Goal: Find specific page/section: Find specific page/section

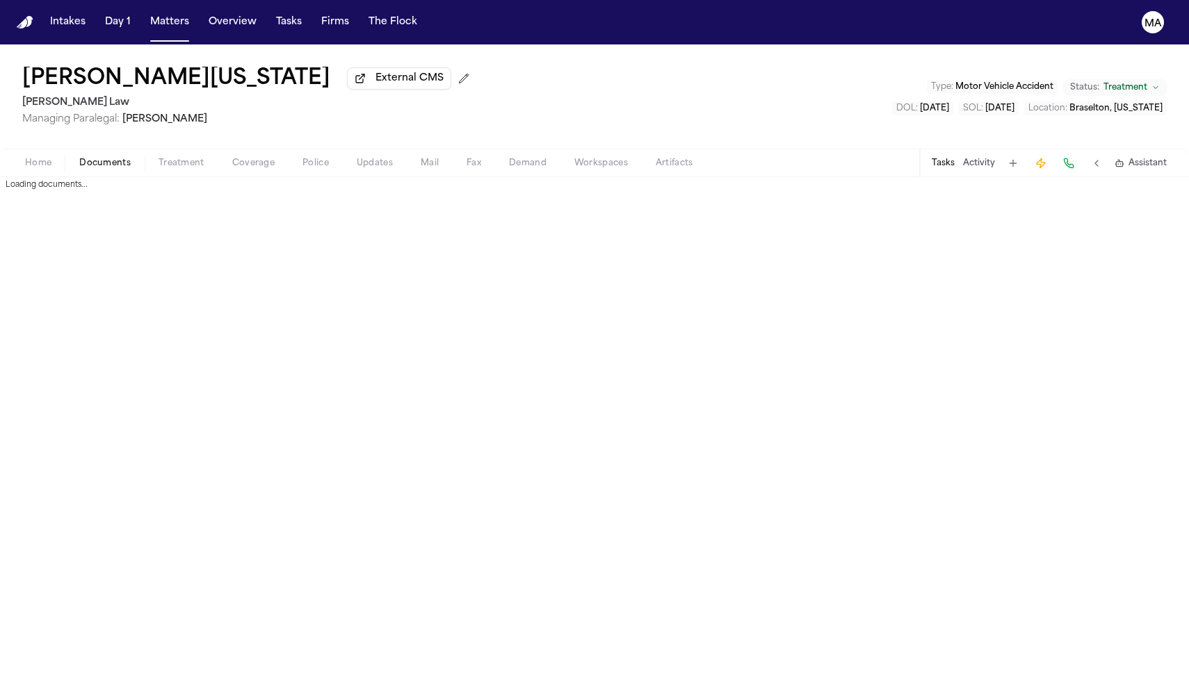
click at [79, 158] on span "Documents" at bounding box center [104, 163] width 51 height 11
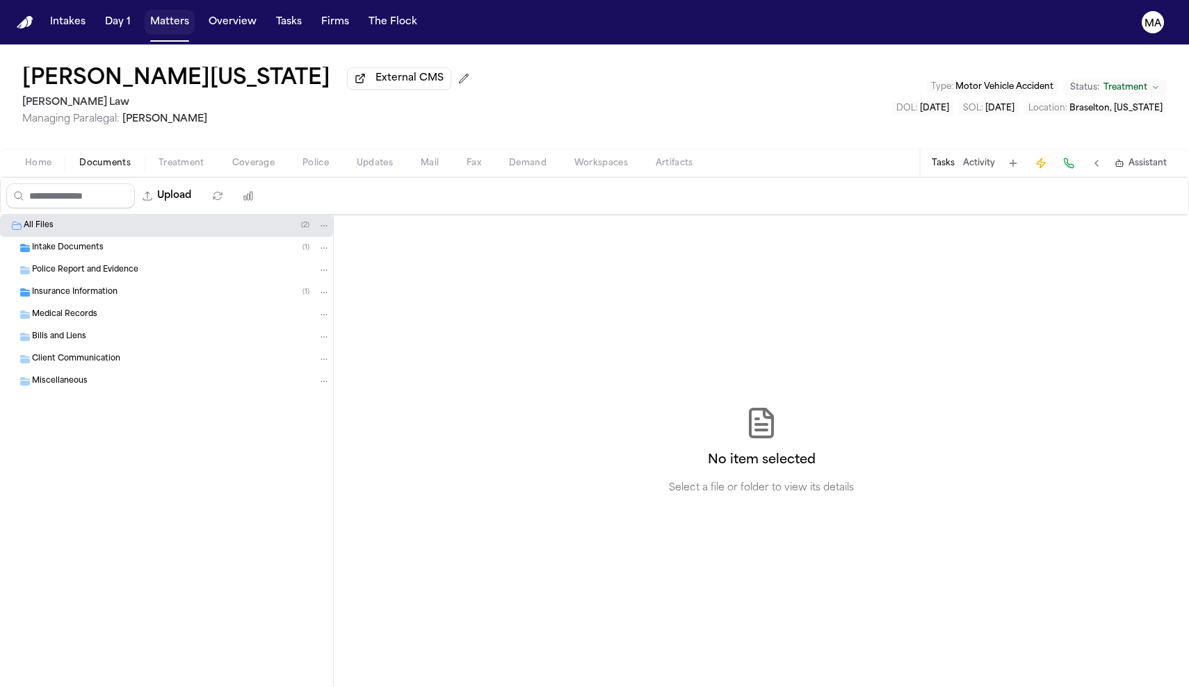
click at [145, 13] on button "Matters" at bounding box center [170, 22] width 50 height 25
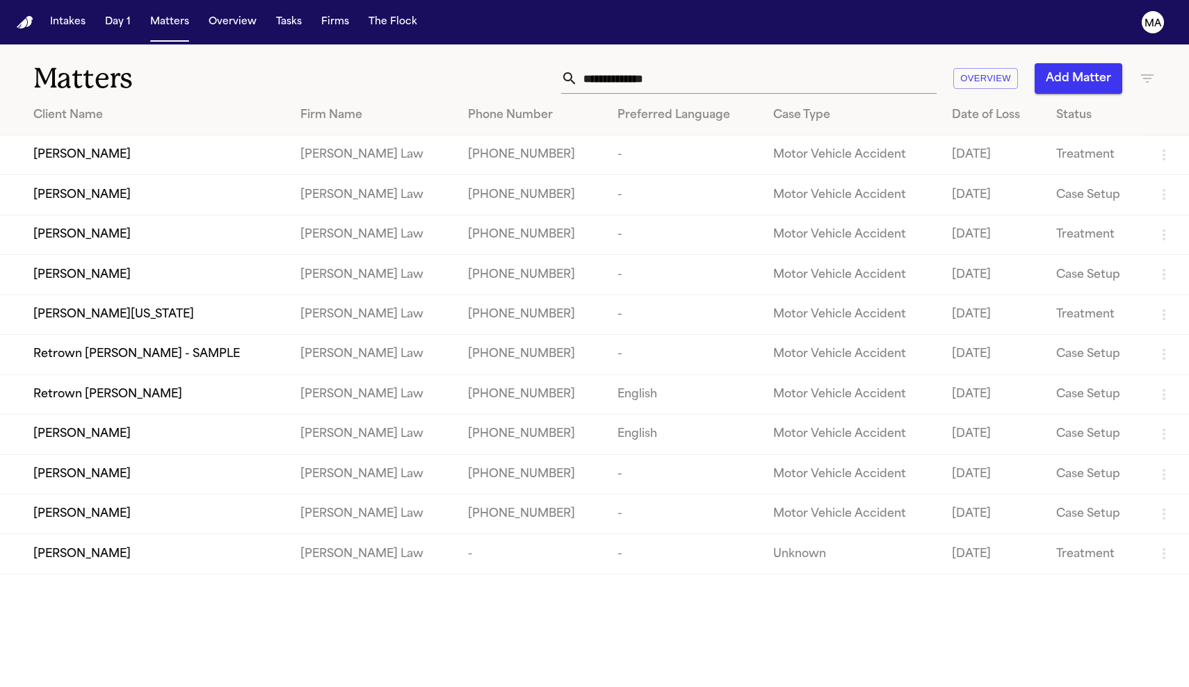
click at [578, 70] on icon at bounding box center [569, 78] width 17 height 17
click at [857, 96] on th "Case Type" at bounding box center [851, 116] width 179 height 40
click at [849, 64] on input "text" at bounding box center [757, 78] width 359 height 31
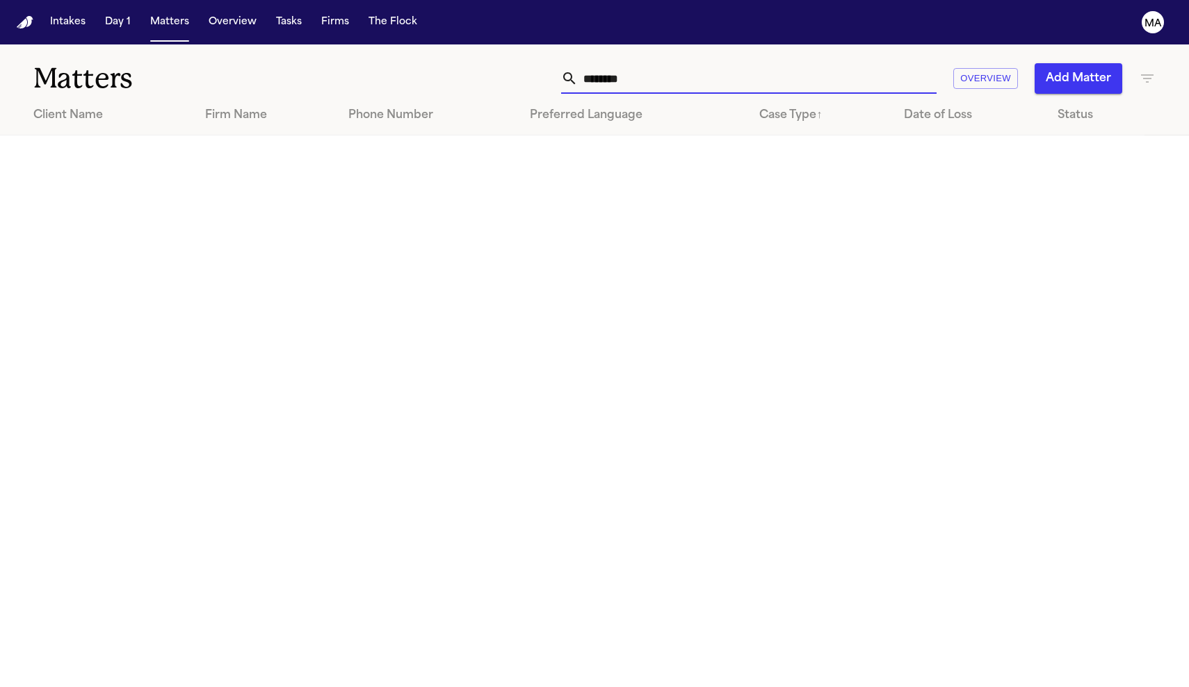
type input "********"
click at [1145, 74] on icon "button" at bounding box center [1147, 78] width 13 height 8
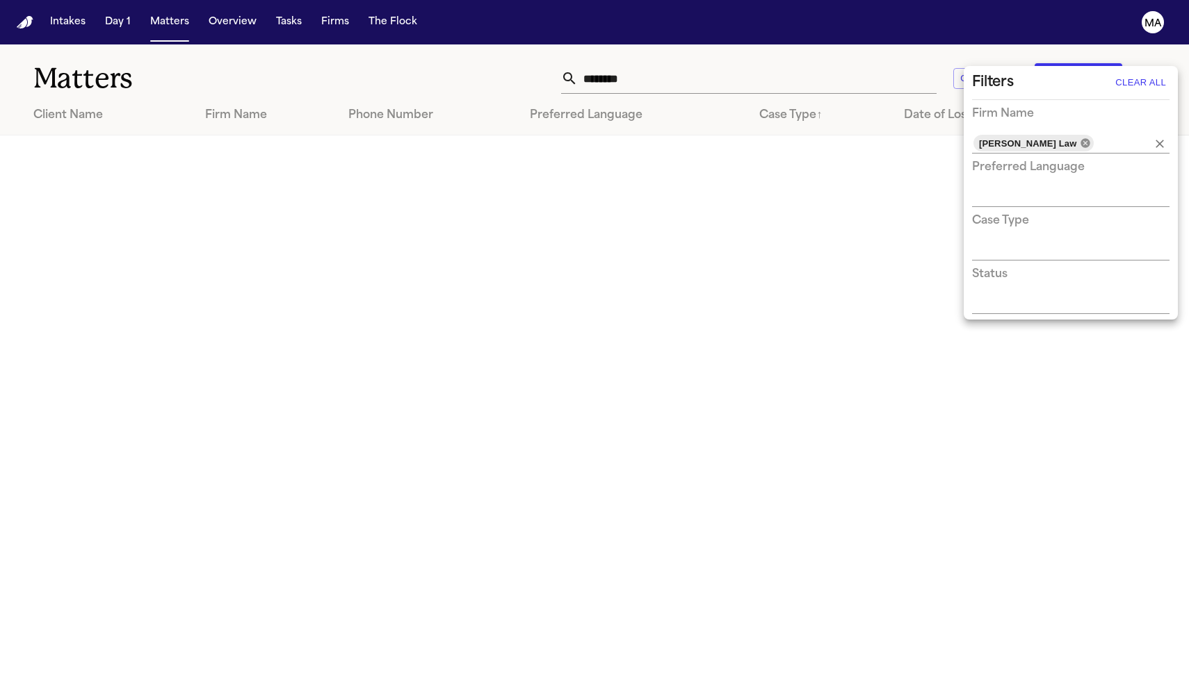
click at [1080, 138] on icon at bounding box center [1084, 142] width 9 height 9
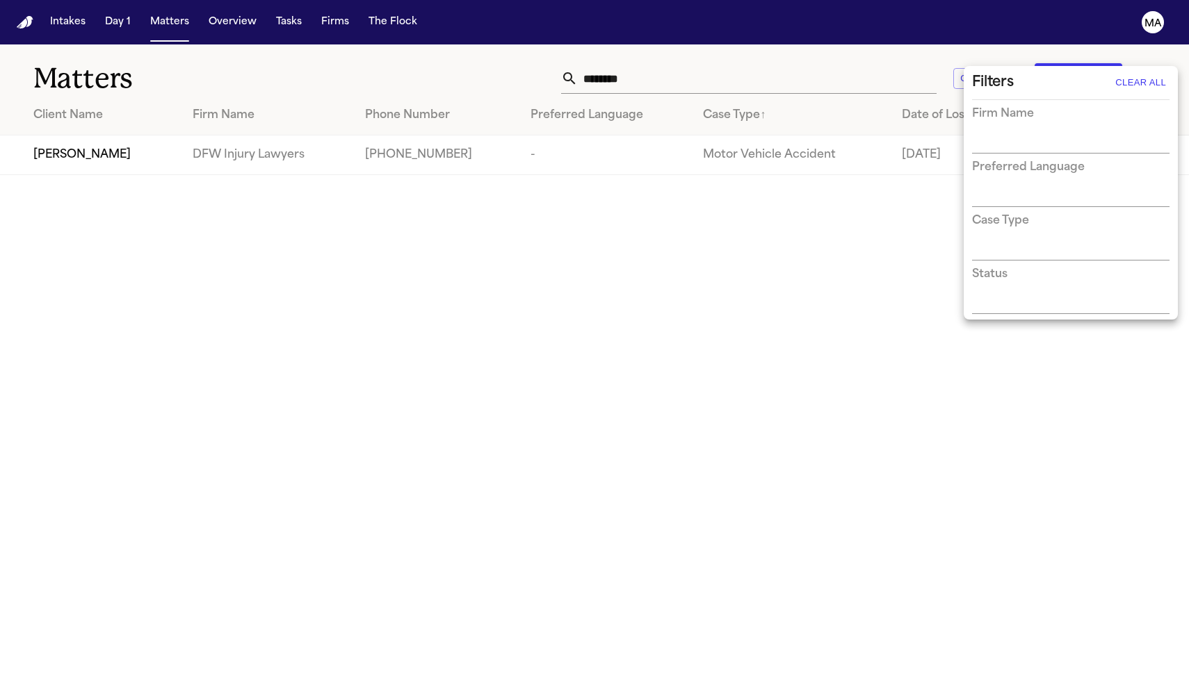
click at [825, 57] on div at bounding box center [594, 343] width 1189 height 687
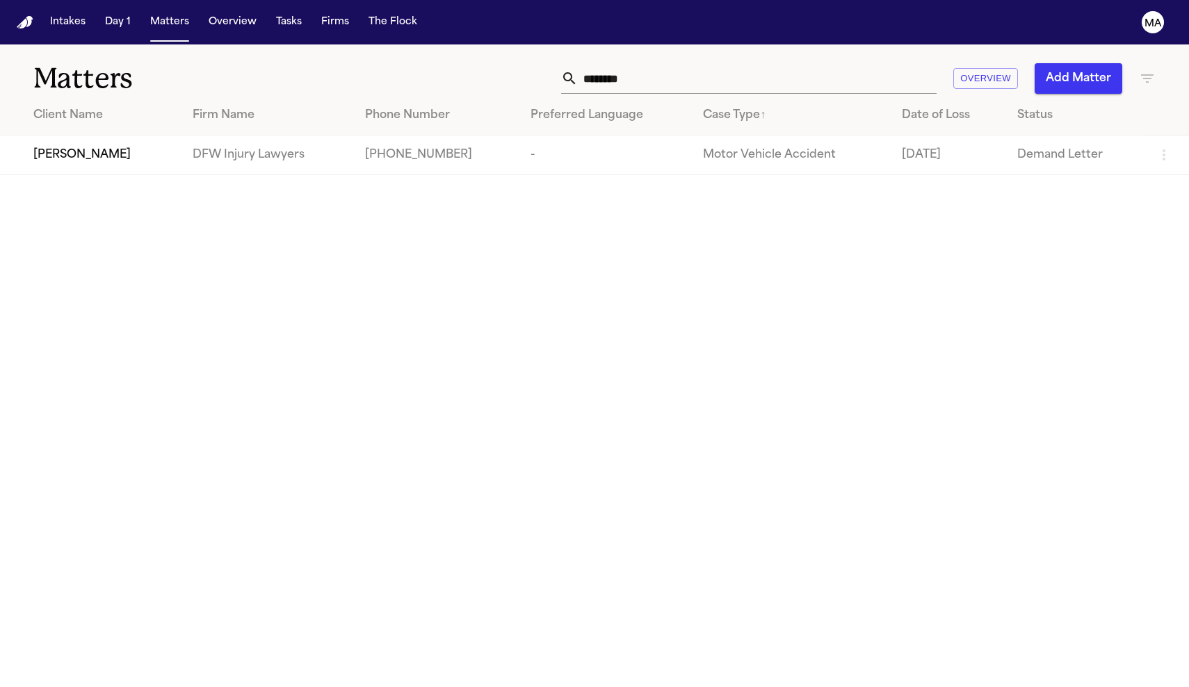
click at [834, 63] on input "********" at bounding box center [757, 78] width 359 height 31
click at [107, 136] on td "[PERSON_NAME]" at bounding box center [90, 156] width 181 height 40
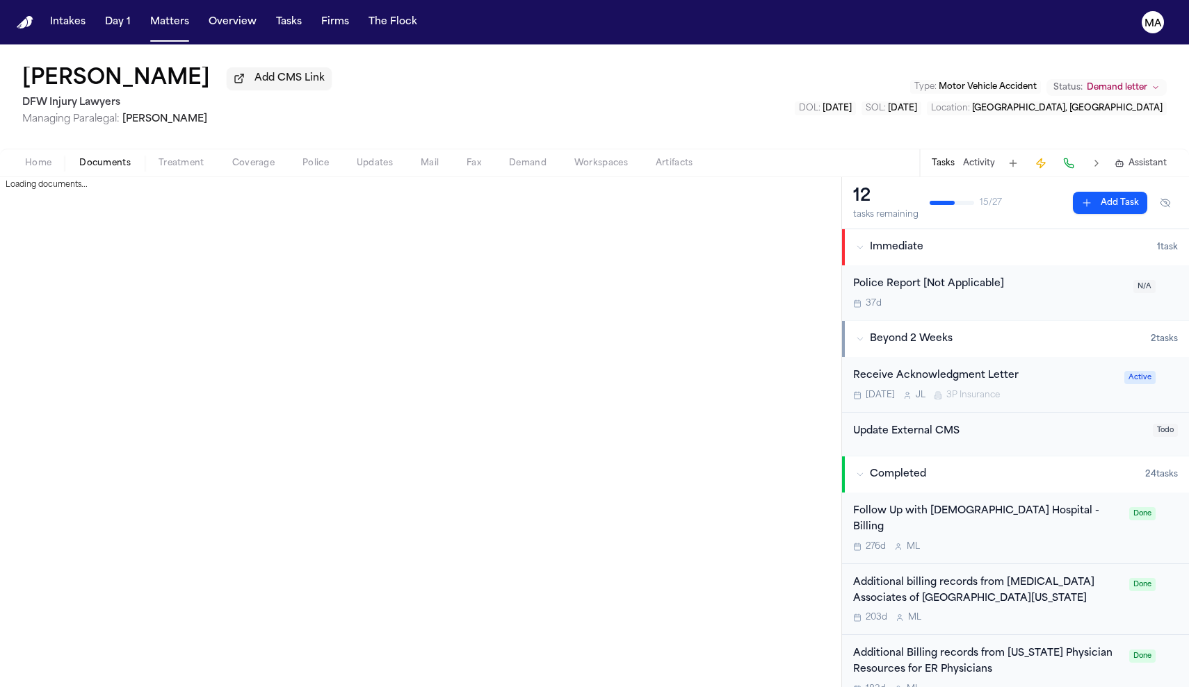
click at [79, 158] on span "Documents" at bounding box center [104, 163] width 51 height 11
